Goal: Obtain resource: Download file/media

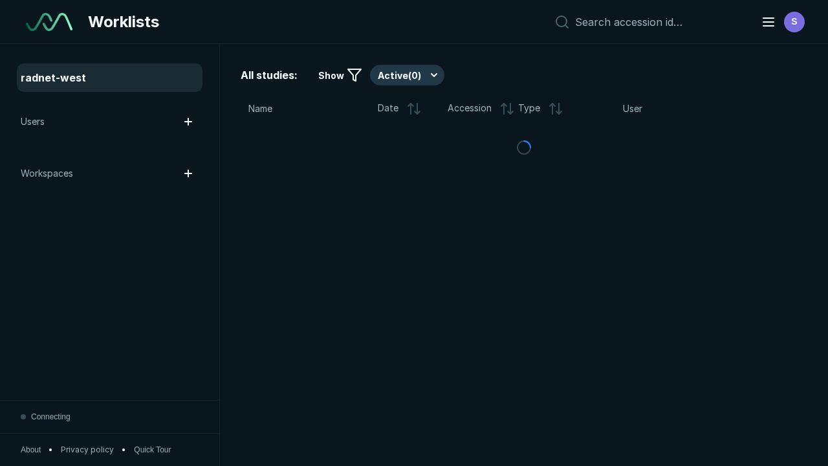
scroll to position [3532, 5388]
